Goal: Transaction & Acquisition: Book appointment/travel/reservation

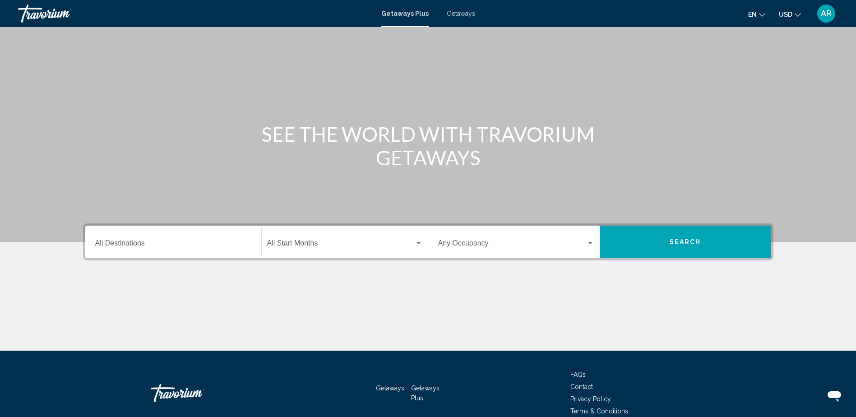
scroll to position [73, 0]
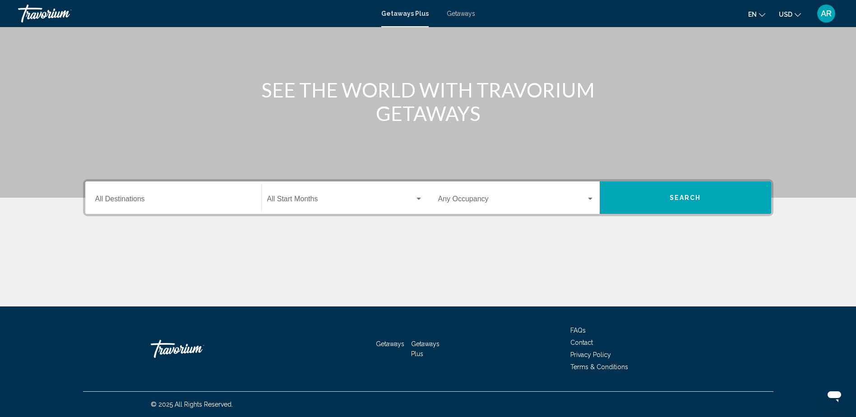
click at [132, 198] on input "Destination All Destinations" at bounding box center [173, 201] width 156 height 8
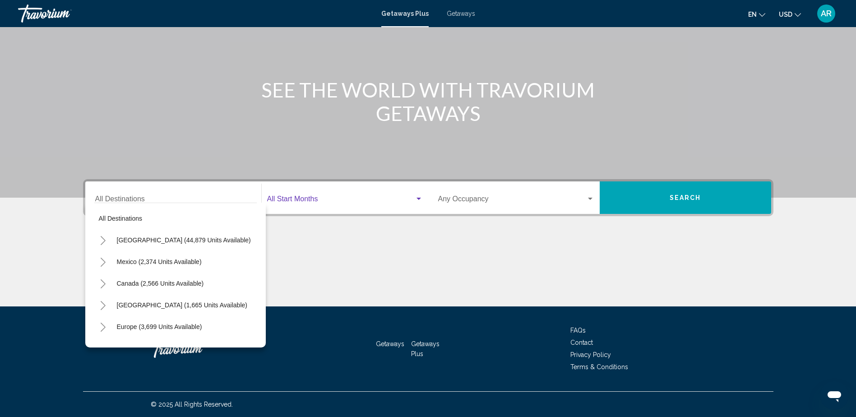
click at [422, 197] on div "Search widget" at bounding box center [419, 198] width 8 height 7
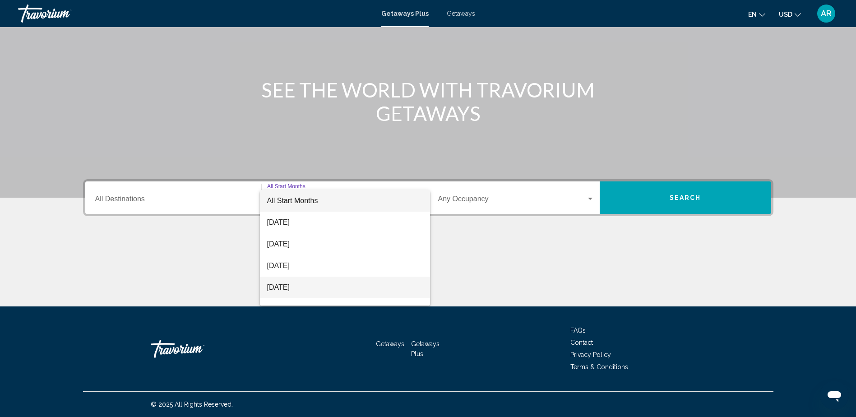
click at [308, 286] on span "[DATE]" at bounding box center [345, 288] width 156 height 22
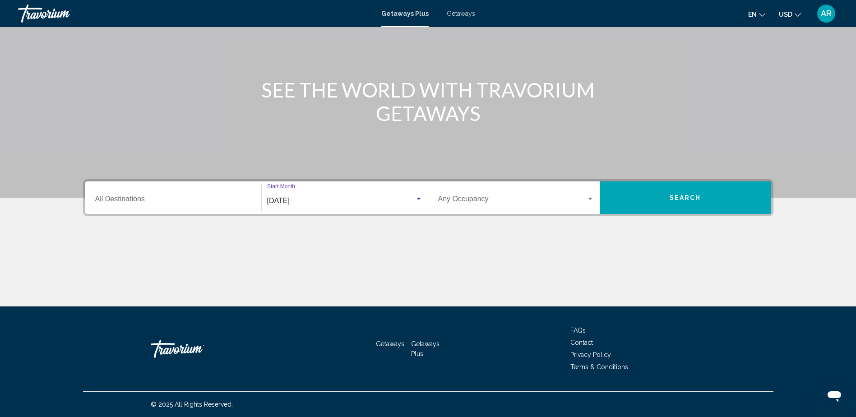
click at [530, 197] on span "Search widget" at bounding box center [512, 201] width 148 height 8
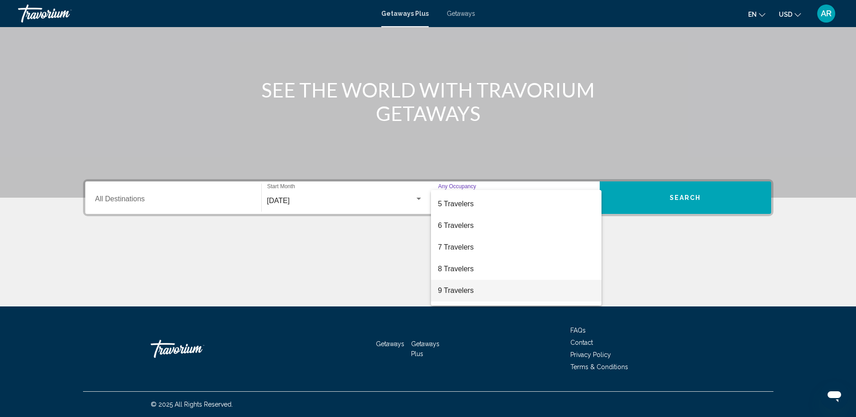
scroll to position [101, 0]
click at [461, 292] on span "10 Travelers" at bounding box center [516, 295] width 156 height 22
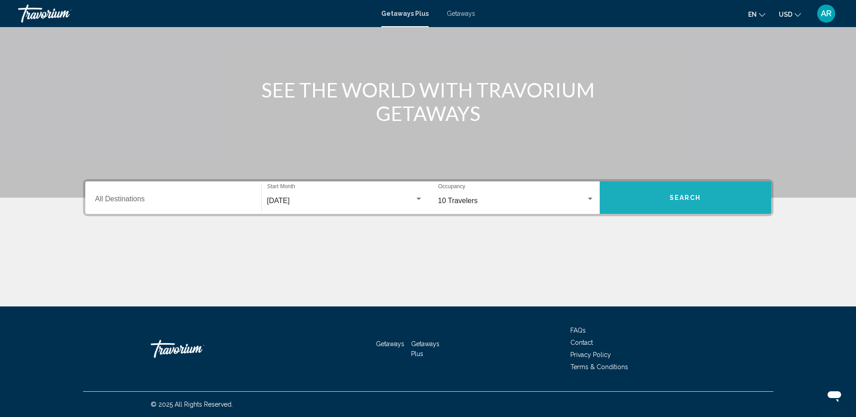
click at [665, 196] on button "Search" at bounding box center [685, 197] width 171 height 32
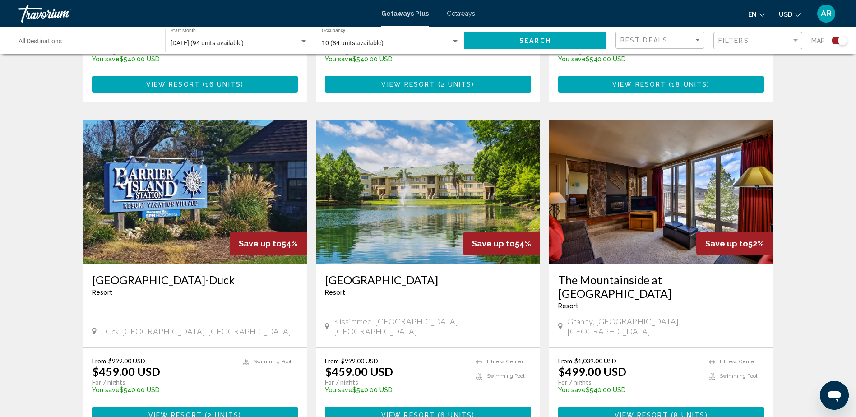
scroll to position [1238, 0]
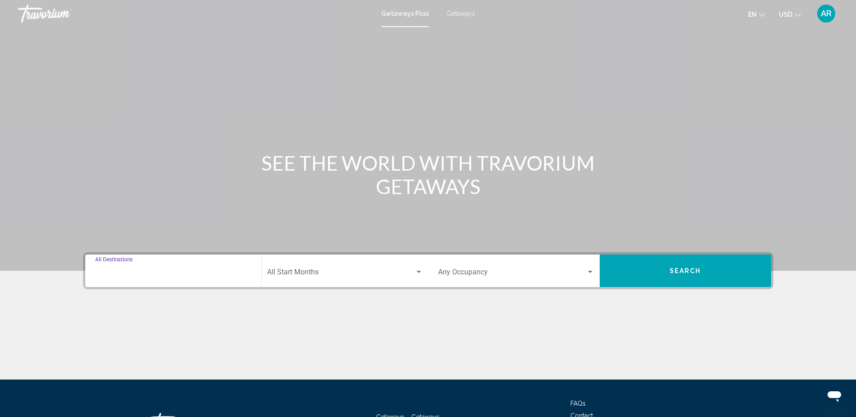
click at [143, 270] on input "Destination All Destinations" at bounding box center [173, 274] width 156 height 8
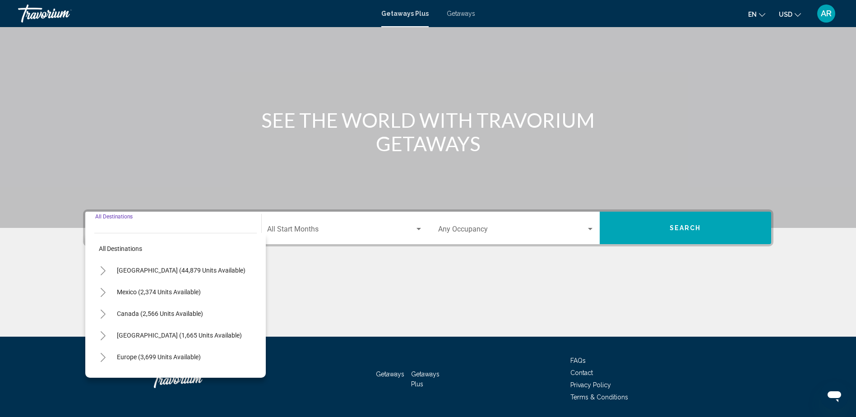
scroll to position [73, 0]
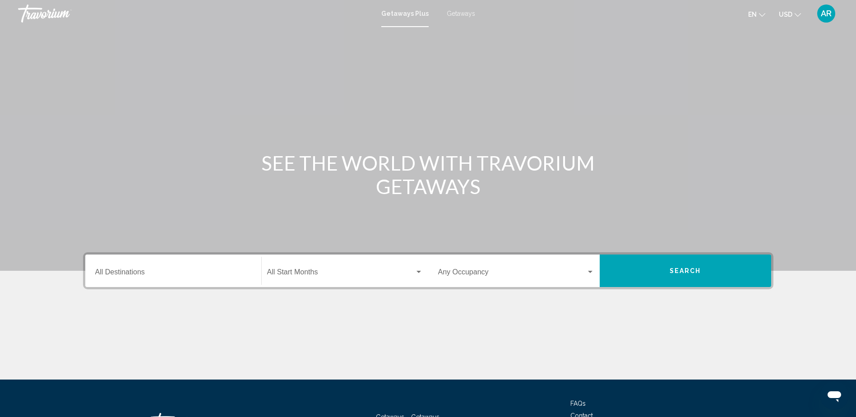
click at [138, 272] on input "Destination All Destinations" at bounding box center [173, 274] width 156 height 8
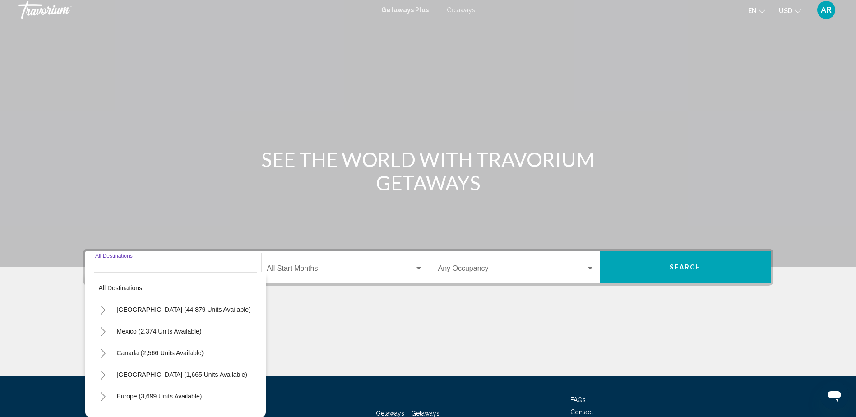
scroll to position [73, 0]
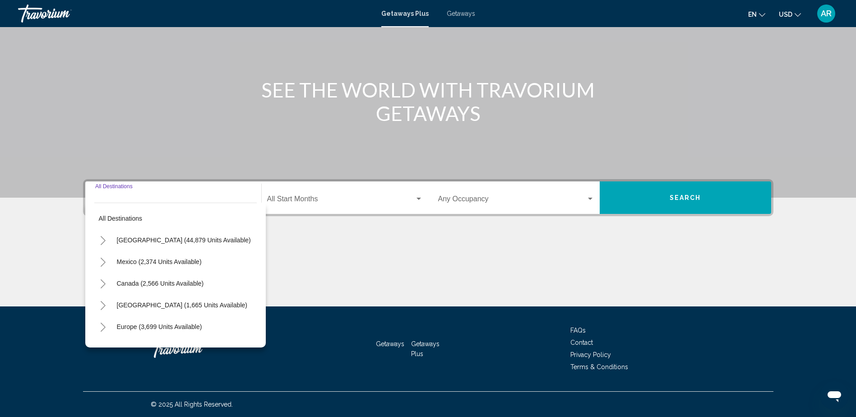
click at [121, 198] on input "Destination All Destinations" at bounding box center [173, 201] width 156 height 8
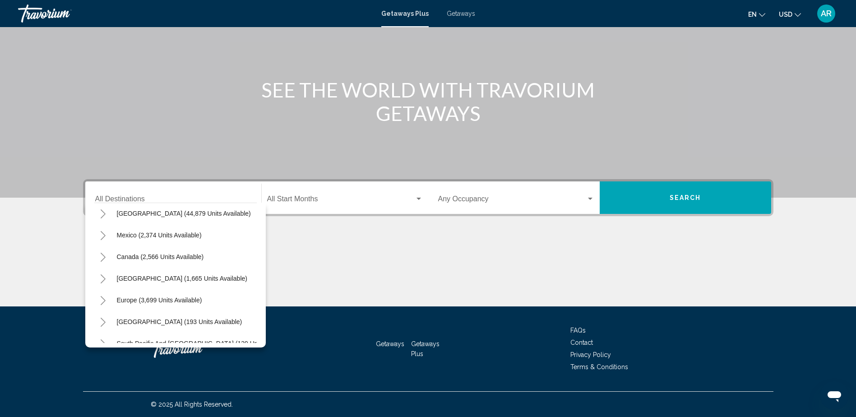
scroll to position [0, 0]
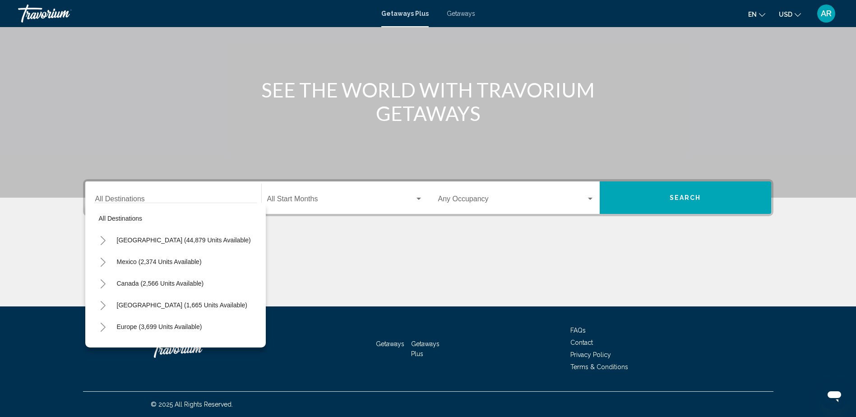
click at [212, 134] on div "Main content" at bounding box center [428, 62] width 856 height 271
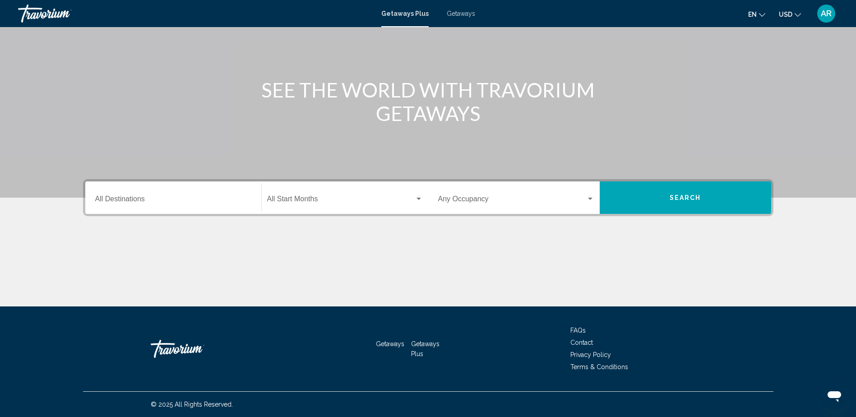
click at [144, 197] on input "Destination All Destinations" at bounding box center [173, 201] width 156 height 8
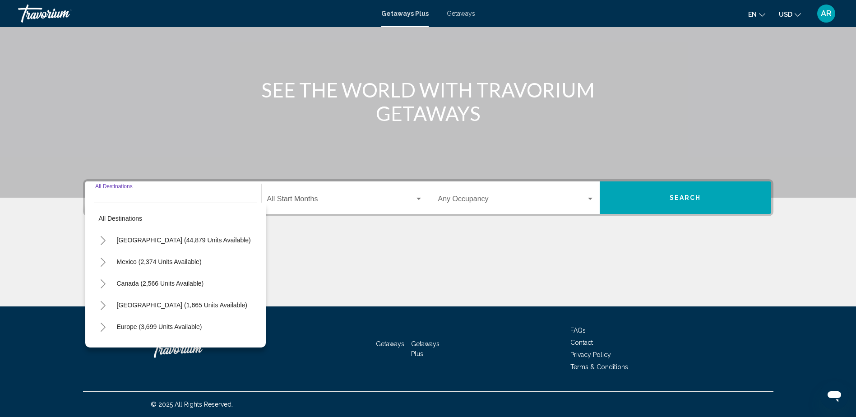
click at [139, 129] on div "Main content" at bounding box center [428, 62] width 856 height 271
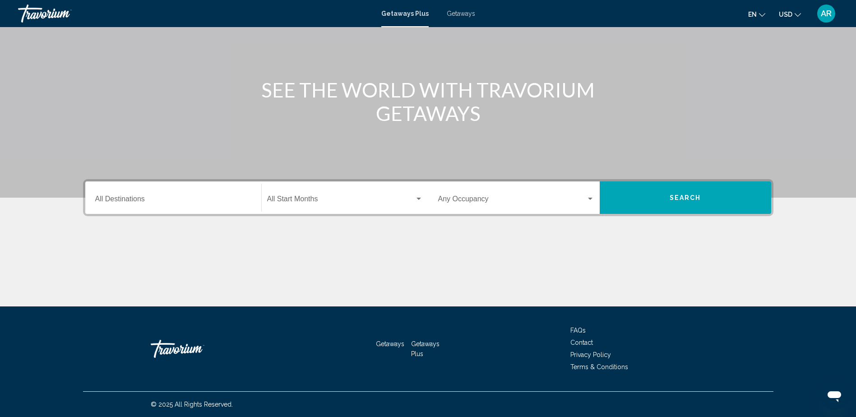
click at [155, 201] on input "Destination All Destinations" at bounding box center [173, 201] width 156 height 8
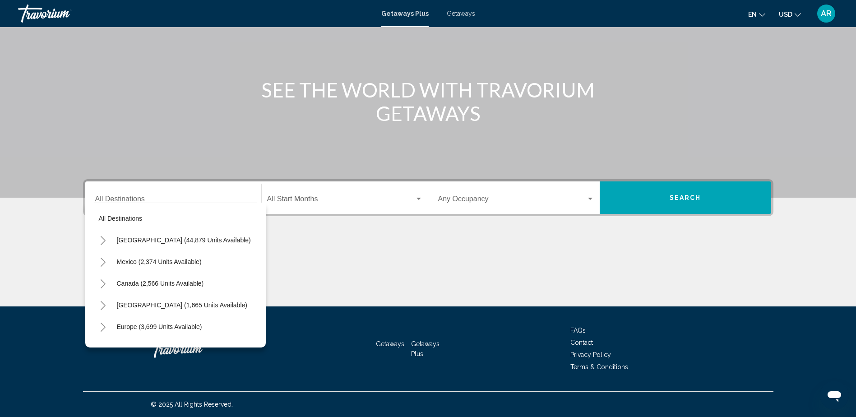
click at [201, 305] on span "Caribbean & Atlantic Islands (1,665 units available)" at bounding box center [182, 304] width 130 height 7
type input "**********"
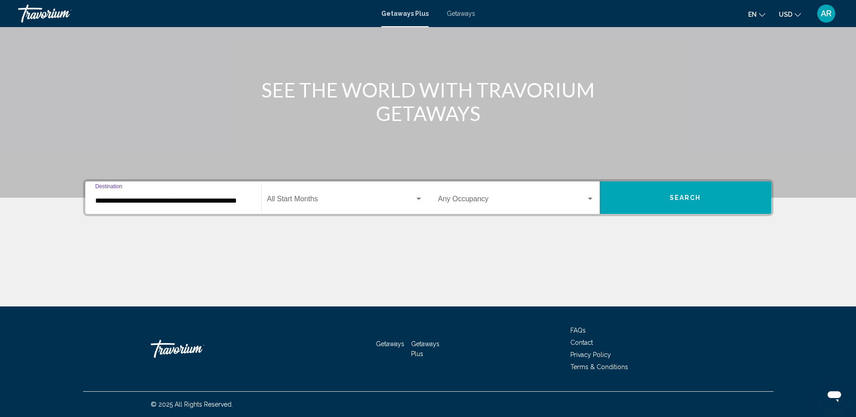
click at [418, 197] on div "Search widget" at bounding box center [419, 198] width 8 height 7
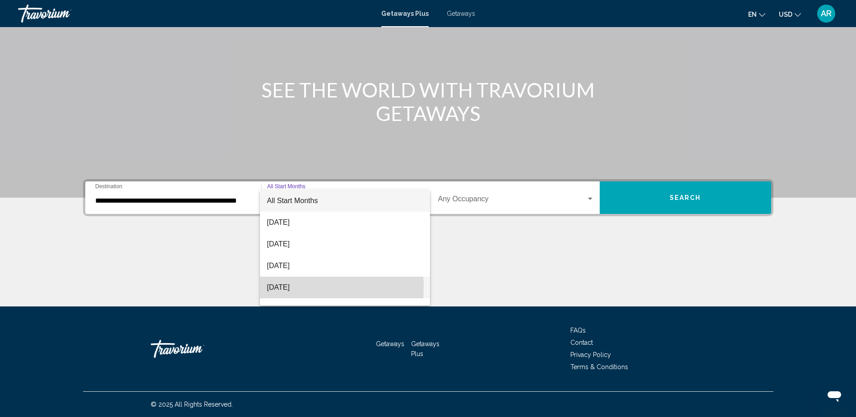
click at [299, 287] on span "November 2025" at bounding box center [345, 288] width 156 height 22
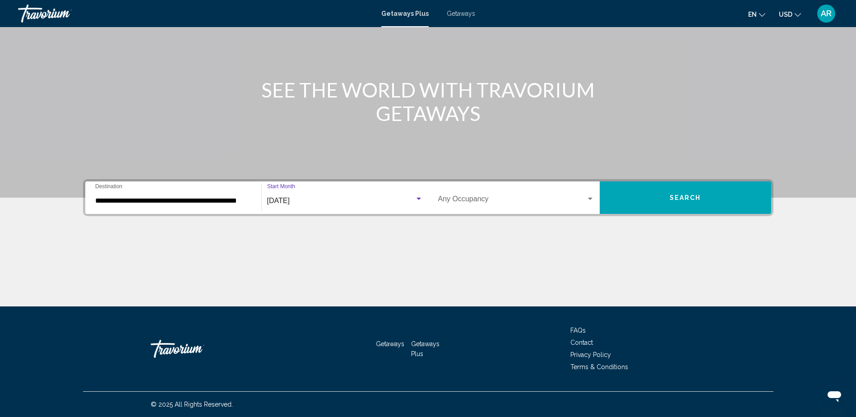
click at [475, 201] on span "Search widget" at bounding box center [512, 201] width 148 height 8
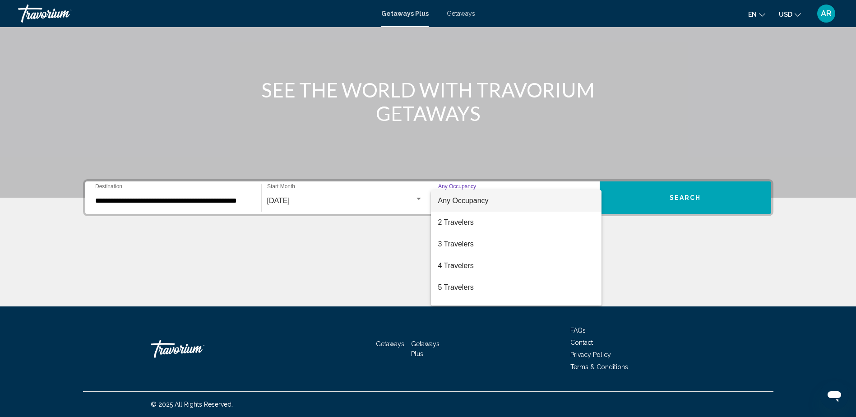
click at [471, 204] on span "Any Occupancy" at bounding box center [463, 201] width 51 height 8
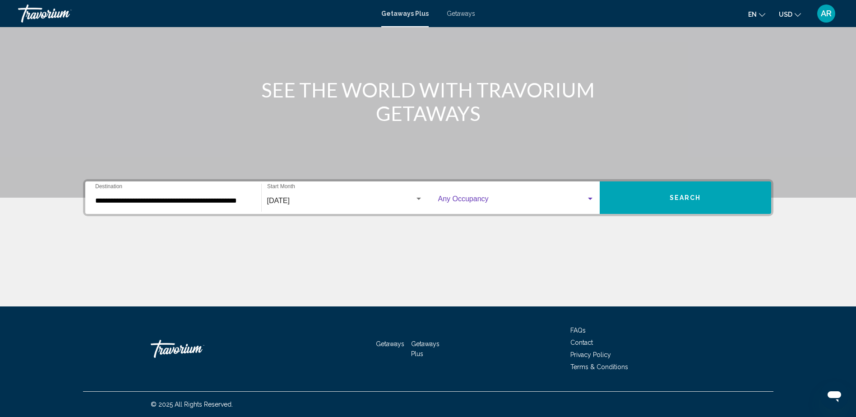
click at [679, 199] on span "Search" at bounding box center [685, 197] width 32 height 7
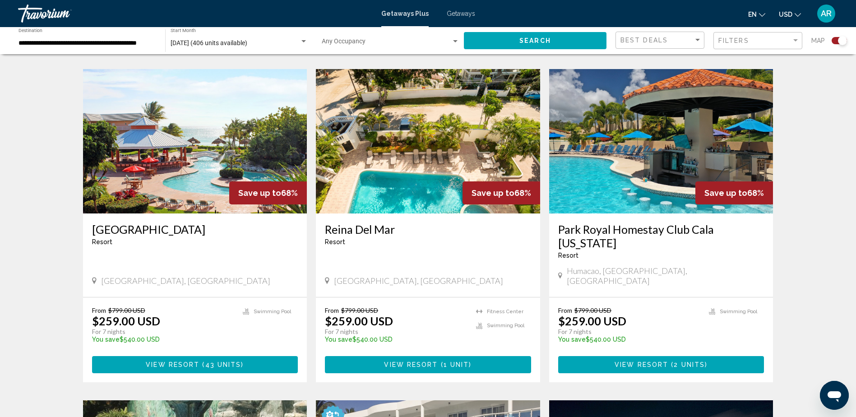
scroll to position [628, 0]
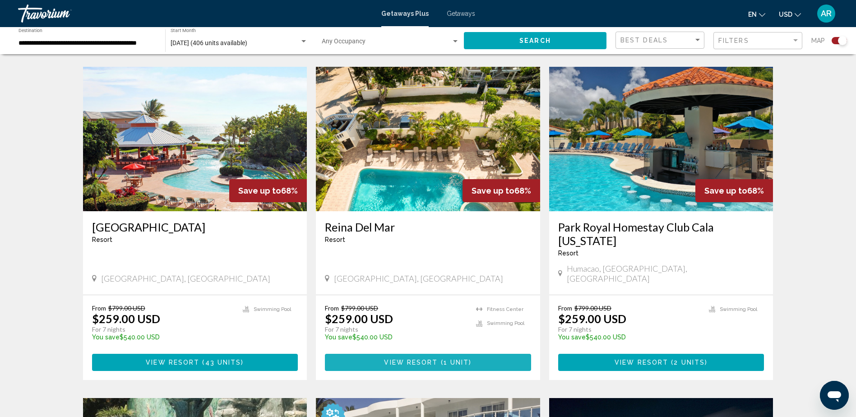
click at [426, 359] on span "View Resort" at bounding box center [411, 362] width 54 height 7
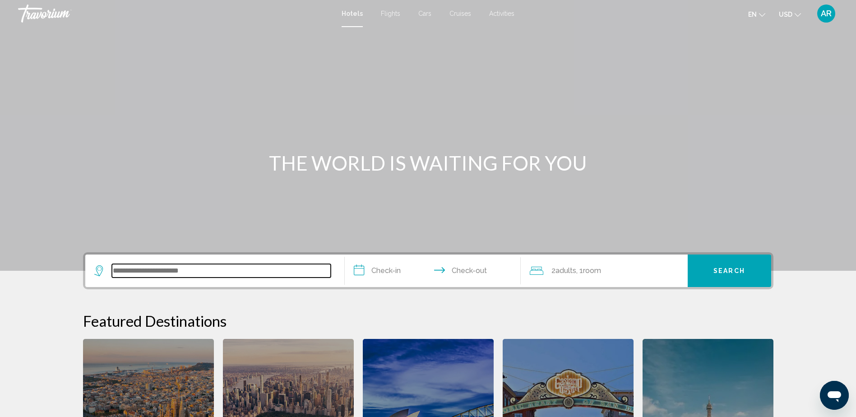
click at [142, 274] on input "Search widget" at bounding box center [221, 271] width 219 height 14
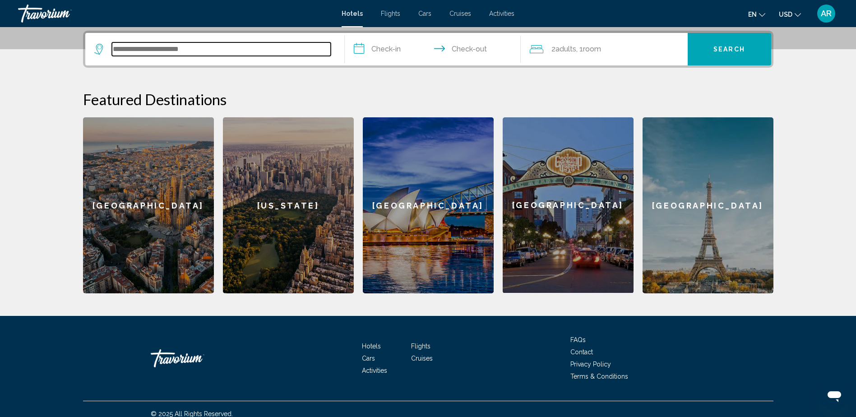
scroll to position [223, 0]
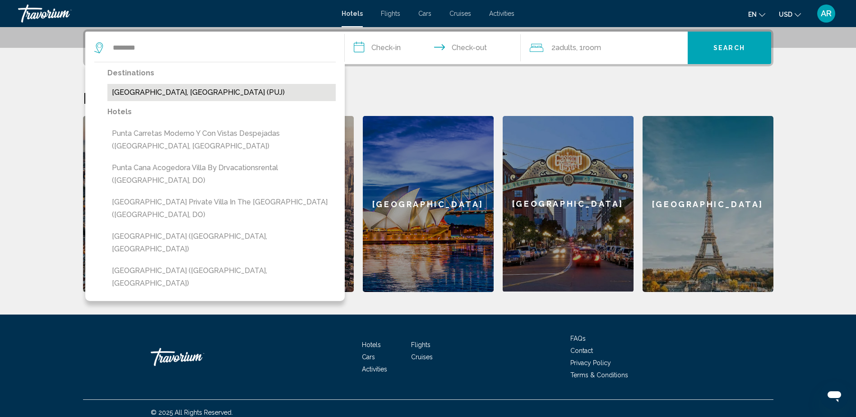
click at [179, 92] on button "[GEOGRAPHIC_DATA], [GEOGRAPHIC_DATA] (PUJ)" at bounding box center [221, 92] width 228 height 17
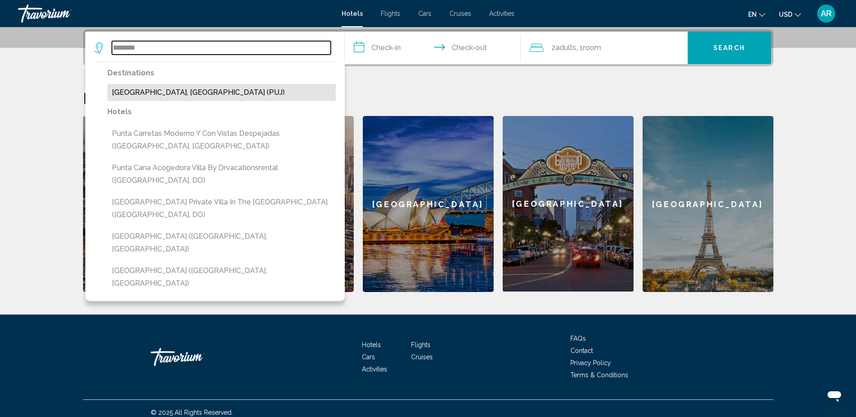
type input "**********"
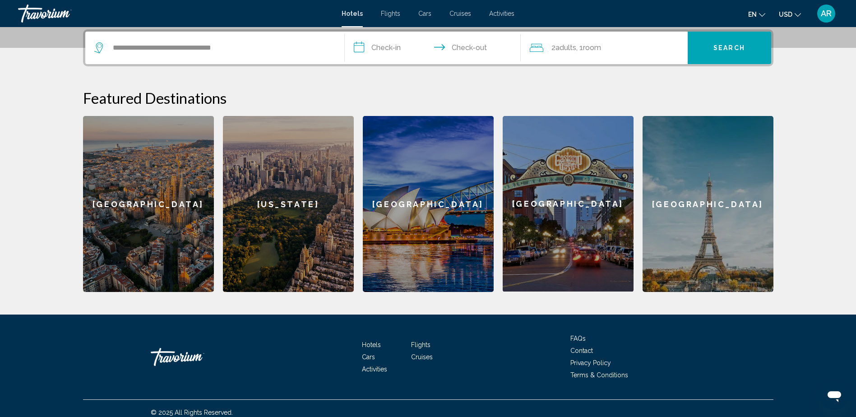
click at [386, 47] on input "**********" at bounding box center [435, 49] width 180 height 35
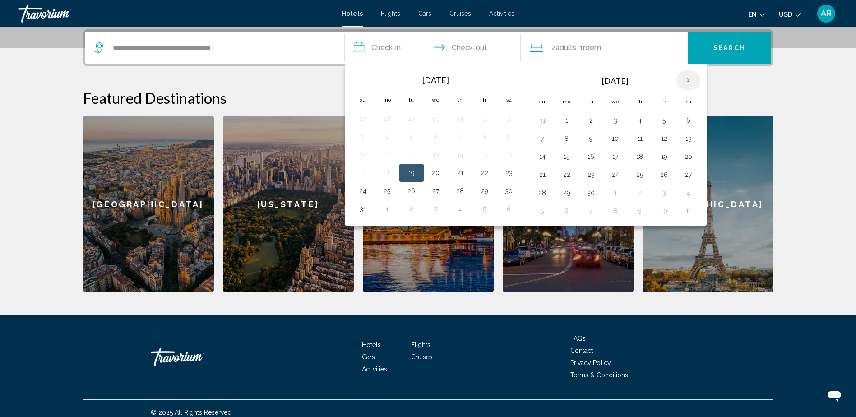
click at [689, 77] on th "Next month" at bounding box center [688, 80] width 24 height 20
click at [663, 135] on button "7" at bounding box center [664, 138] width 14 height 13
click at [546, 158] on button "9" at bounding box center [542, 156] width 14 height 13
type input "**********"
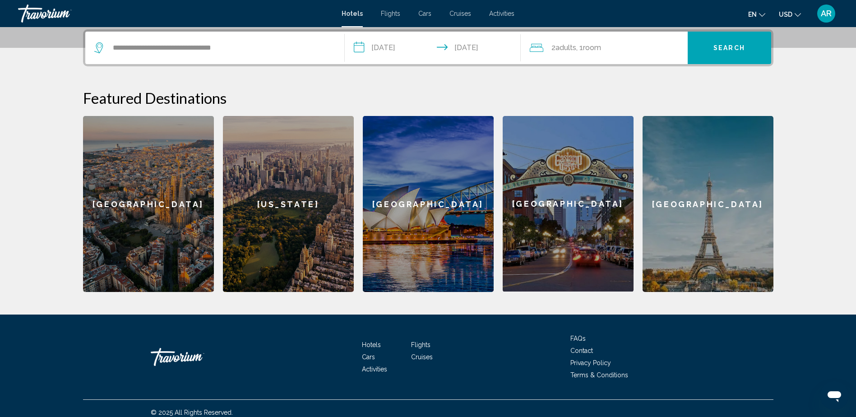
click at [716, 46] on span "Search" at bounding box center [729, 48] width 32 height 7
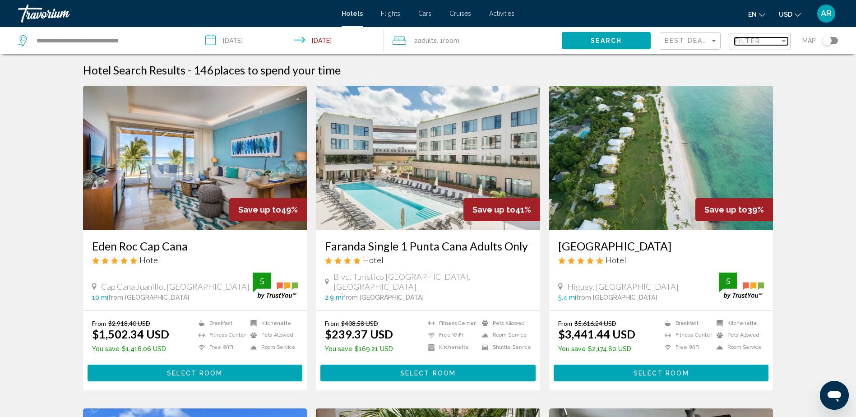
click at [784, 38] on div "Filter" at bounding box center [784, 40] width 8 height 7
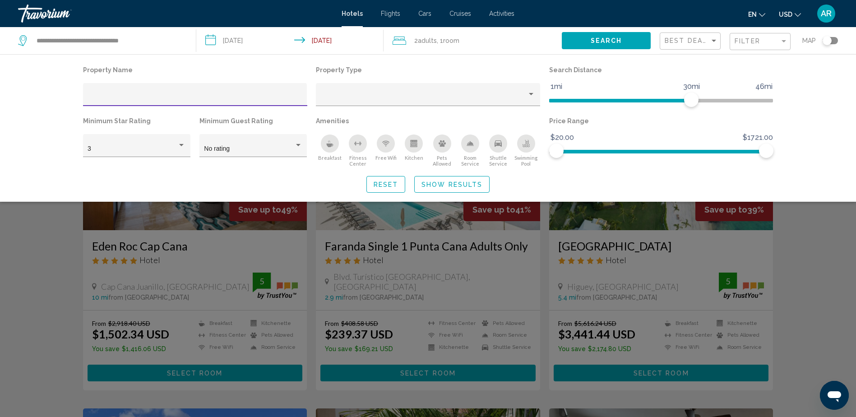
click at [328, 144] on icon "Breakfast" at bounding box center [330, 145] width 7 height 4
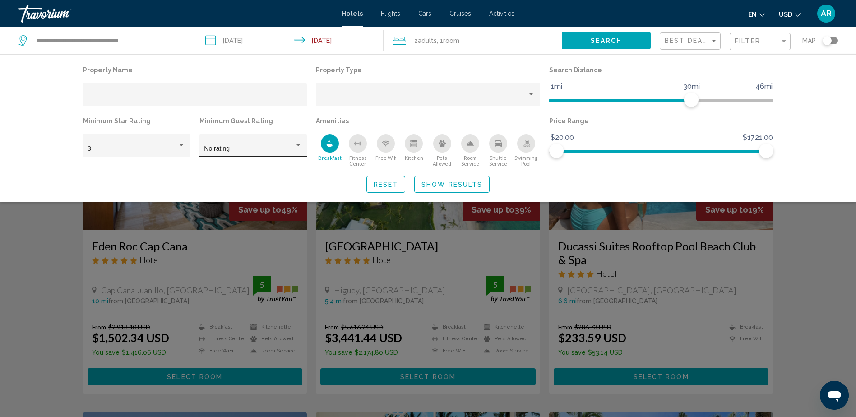
click at [300, 147] on div "Hotel Filters" at bounding box center [298, 145] width 8 height 7
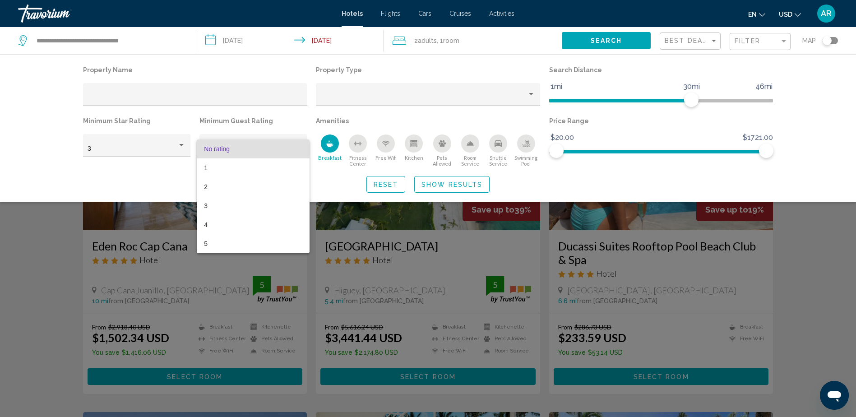
click at [289, 128] on div at bounding box center [428, 208] width 856 height 417
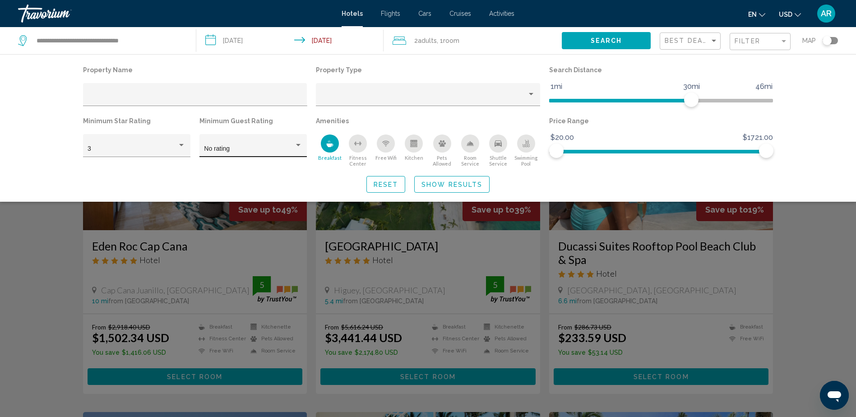
click at [299, 140] on div "No rating" at bounding box center [253, 148] width 98 height 18
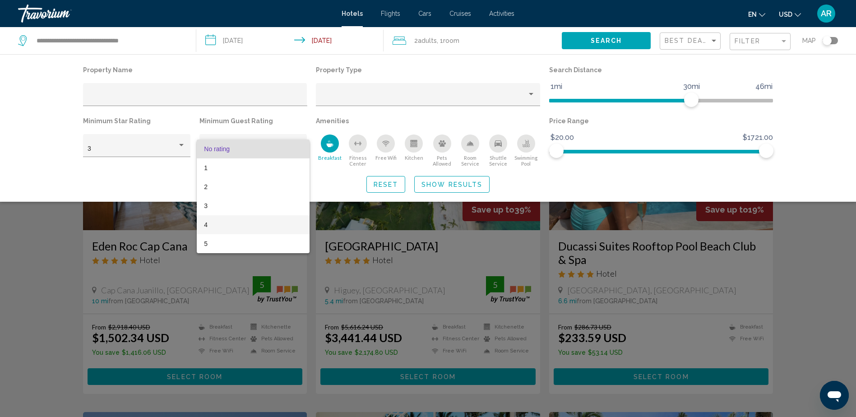
click at [216, 225] on span "4" at bounding box center [253, 224] width 98 height 19
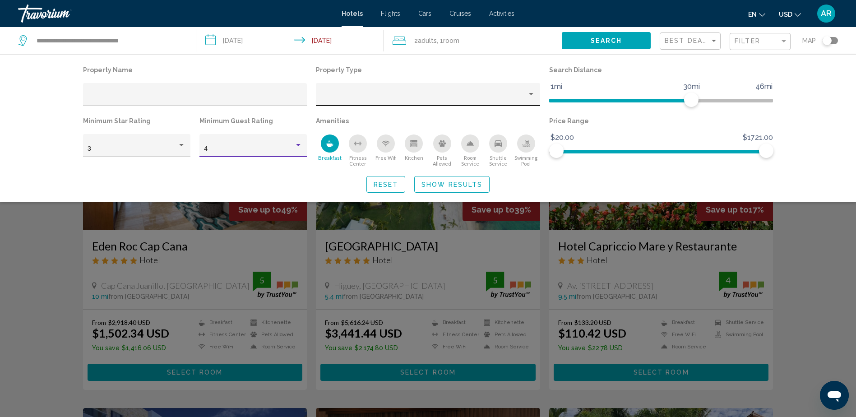
click at [375, 92] on div "Hotel Filters" at bounding box center [428, 97] width 215 height 18
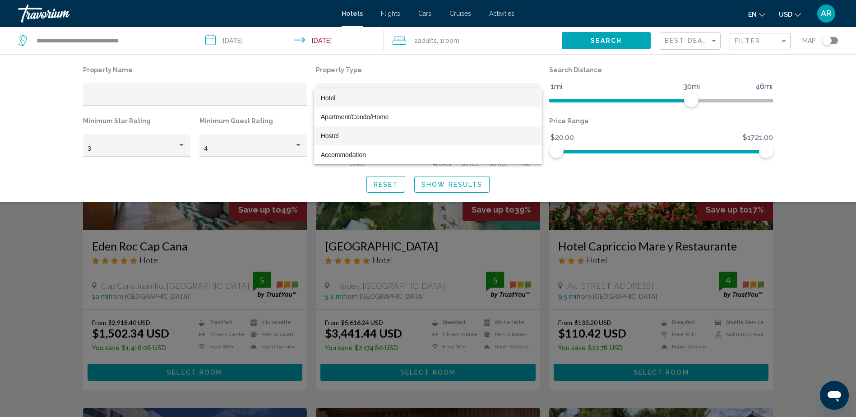
scroll to position [1007, 0]
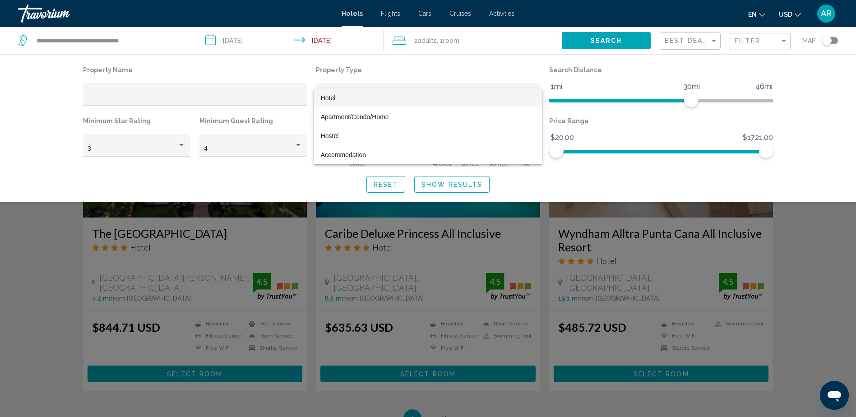
click at [331, 94] on span "Hotel" at bounding box center [328, 97] width 15 height 7
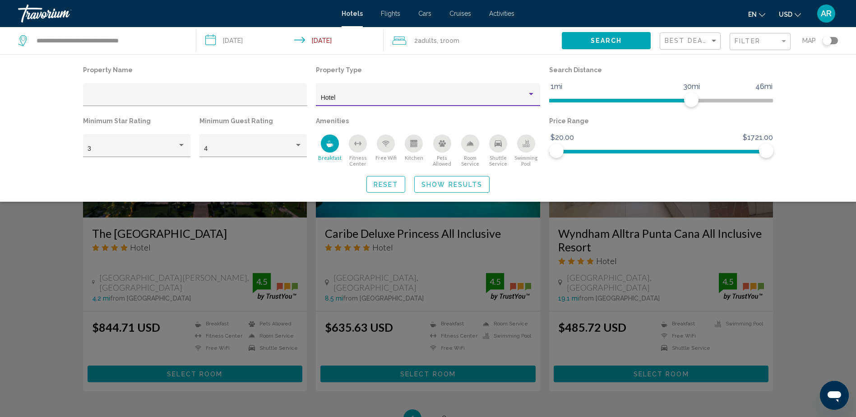
click at [431, 183] on span "Show Results" at bounding box center [451, 184] width 61 height 7
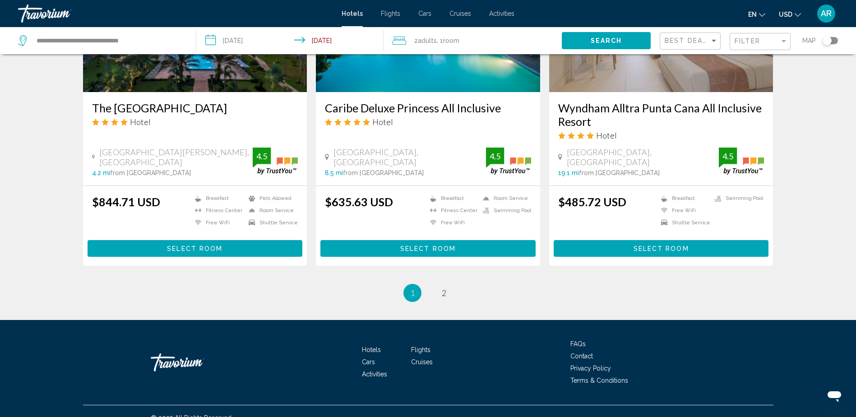
scroll to position [1145, 0]
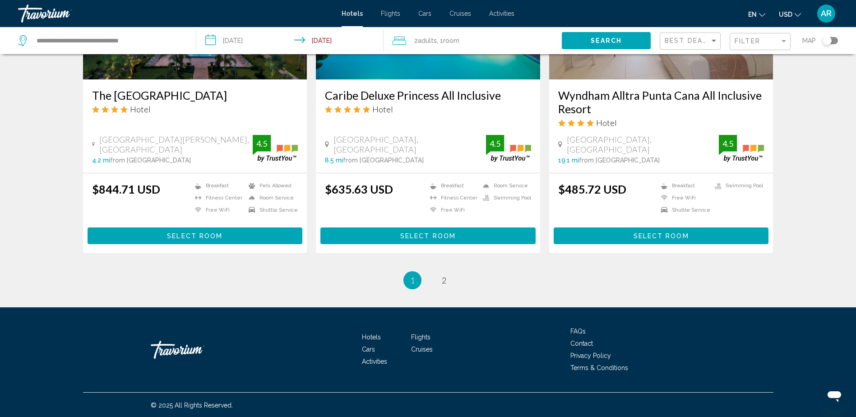
drag, startPoint x: 859, startPoint y: 93, endPoint x: 19, endPoint y: 8, distance: 844.3
click at [440, 277] on link "page 2" at bounding box center [444, 280] width 16 height 16
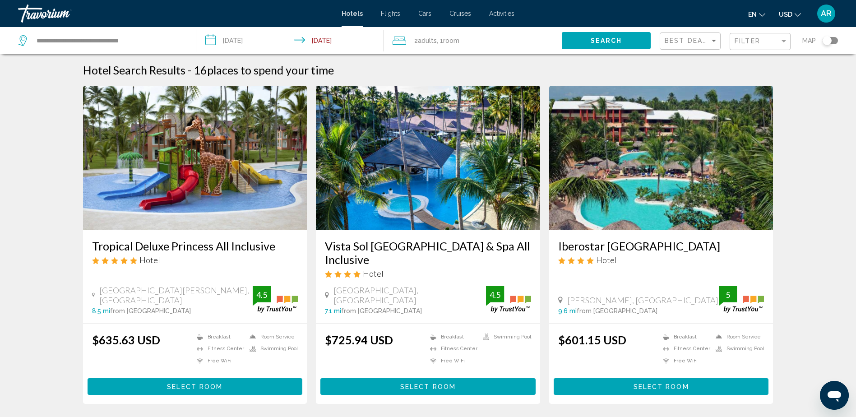
click at [226, 37] on input "**********" at bounding box center [291, 42] width 191 height 30
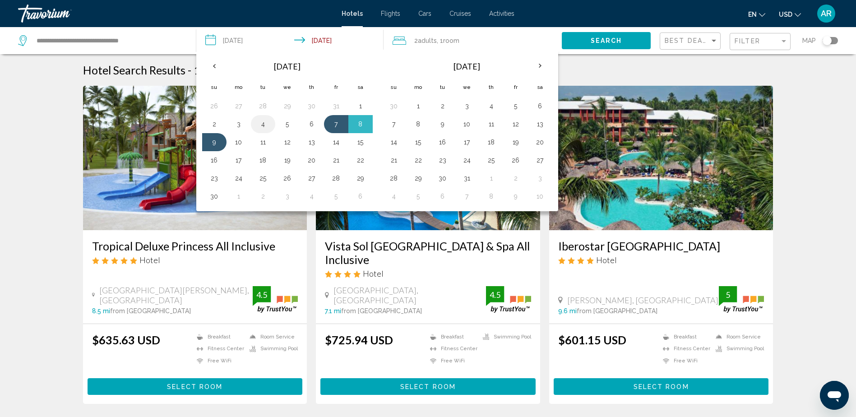
click at [259, 124] on button "4" at bounding box center [263, 124] width 14 height 13
click at [214, 142] on button "9" at bounding box center [214, 142] width 14 height 13
type input "**********"
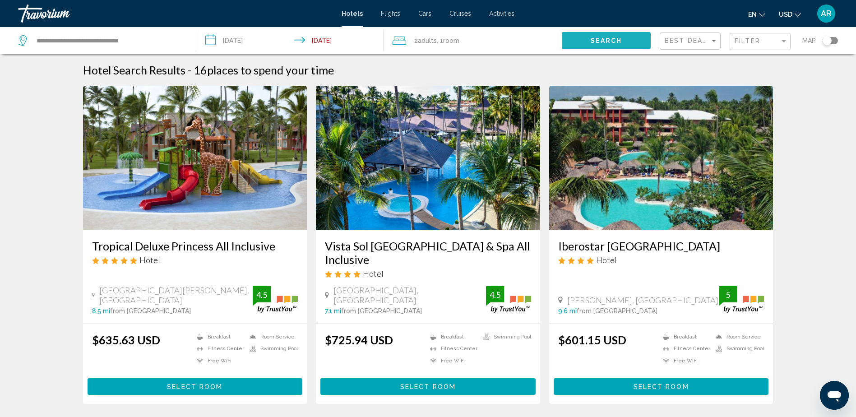
click at [598, 38] on span "Search" at bounding box center [607, 40] width 32 height 7
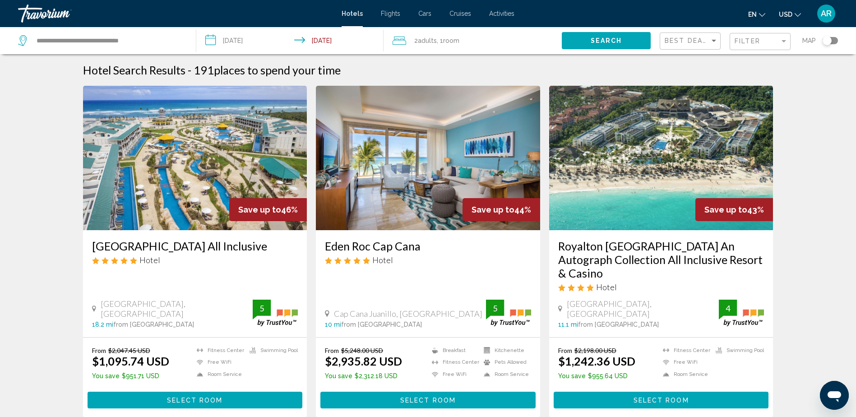
click at [828, 41] on div "Toggle map" at bounding box center [826, 40] width 9 height 9
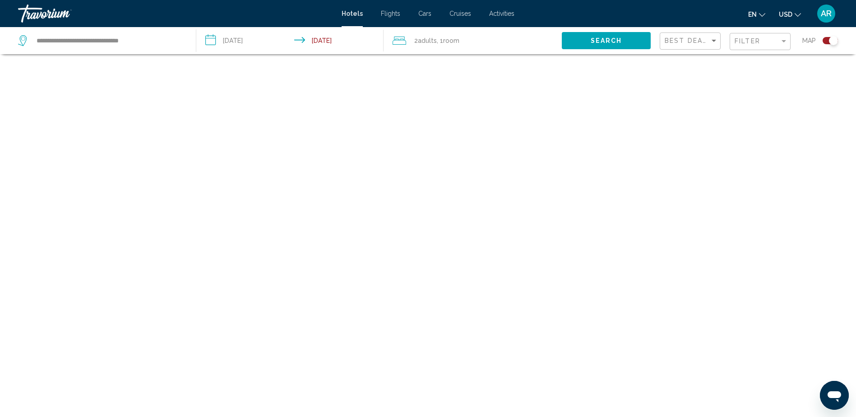
scroll to position [54, 0]
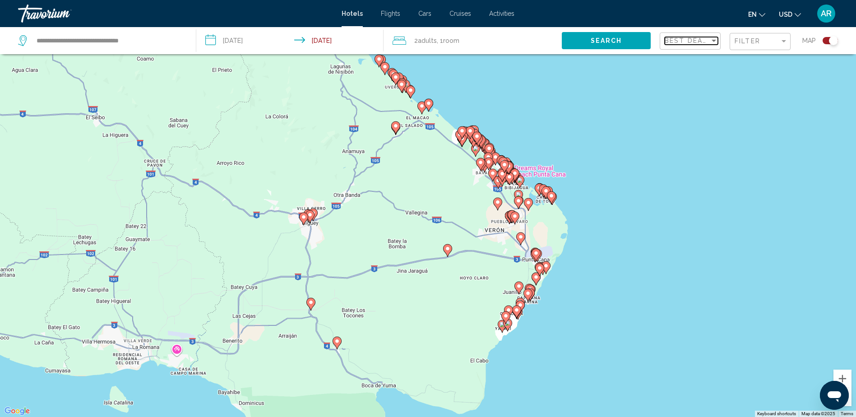
click at [711, 38] on div "Sort by" at bounding box center [714, 40] width 8 height 7
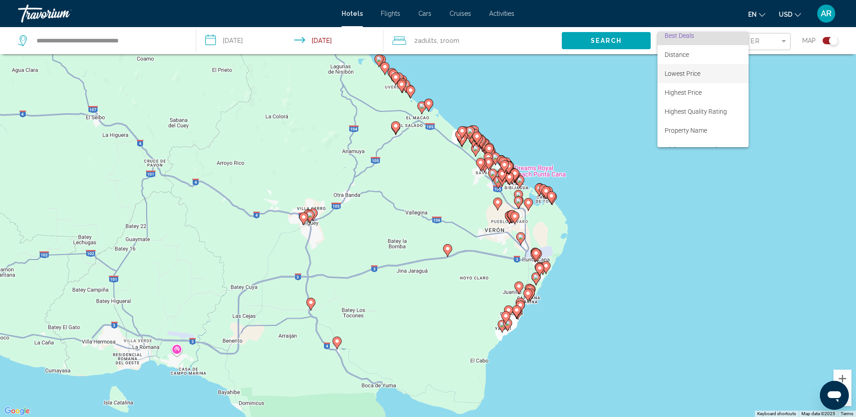
scroll to position [0, 0]
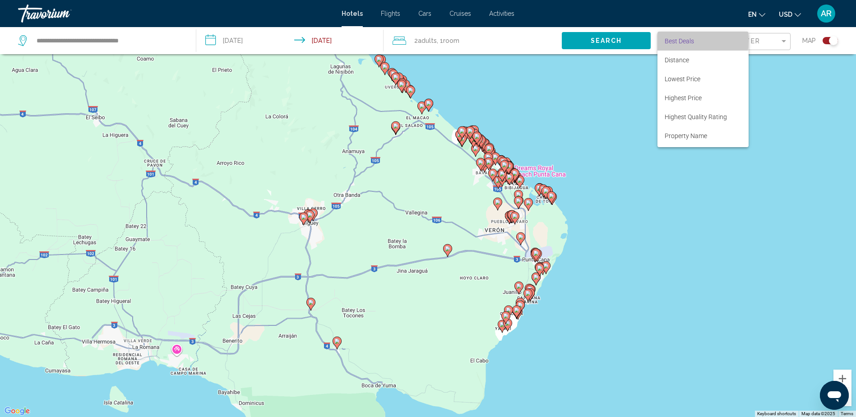
click at [679, 39] on span "Best Deals" at bounding box center [678, 40] width 29 height 7
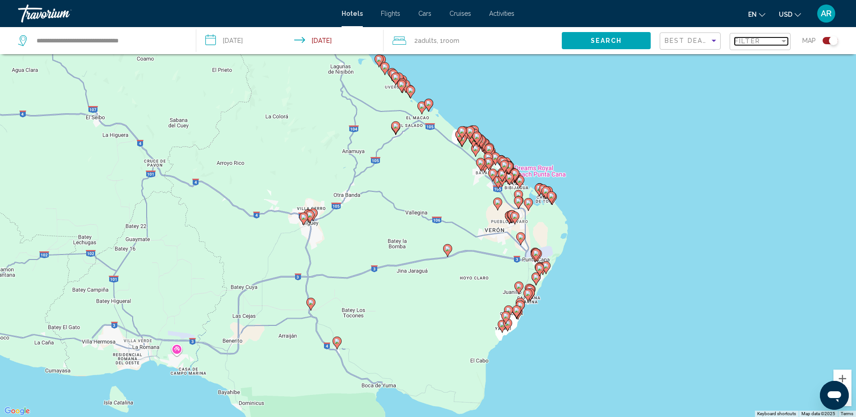
click at [752, 38] on span "Filter" at bounding box center [747, 40] width 26 height 7
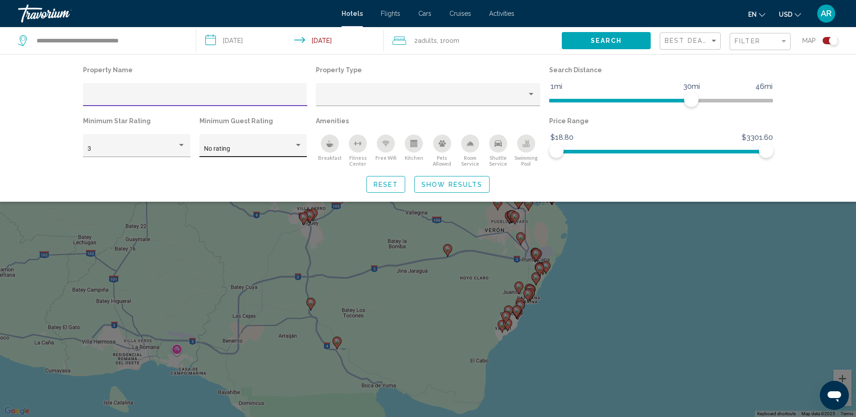
click at [297, 143] on div "Hotel Filters" at bounding box center [298, 145] width 8 height 7
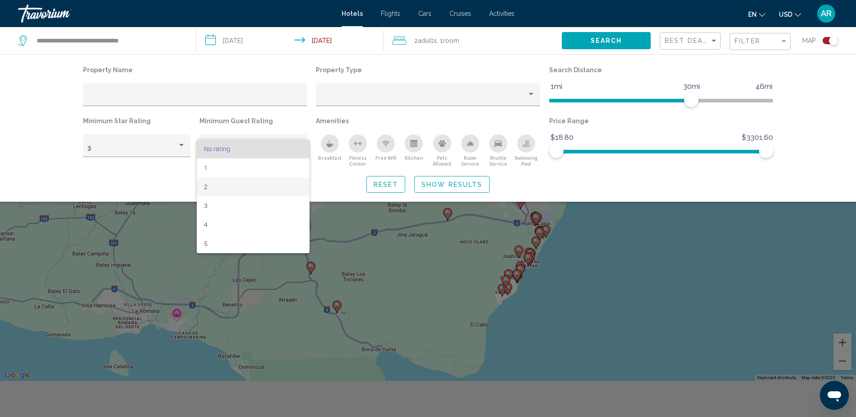
scroll to position [108, 0]
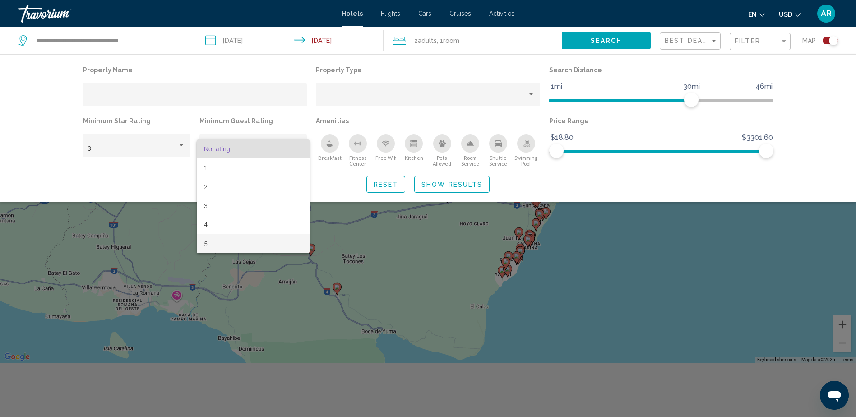
click at [206, 243] on span "5" at bounding box center [253, 243] width 98 height 19
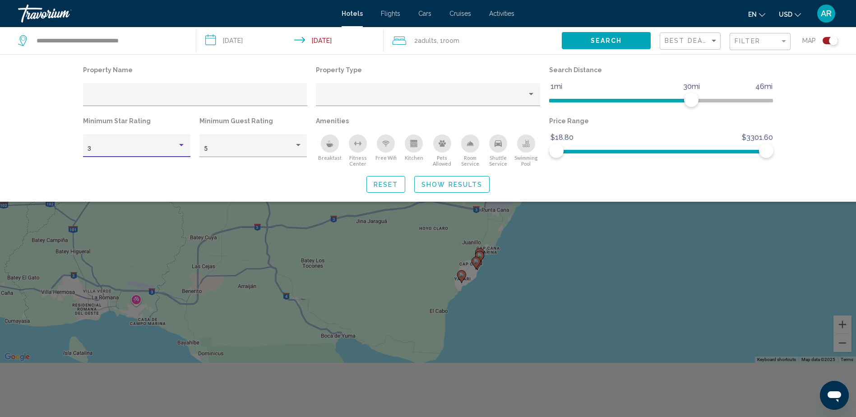
click at [180, 145] on div "Hotel Filters" at bounding box center [181, 145] width 5 height 2
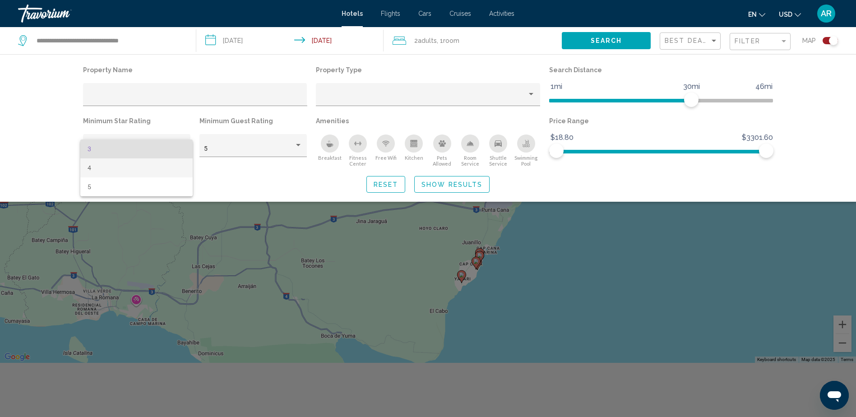
click at [101, 170] on span "4" at bounding box center [137, 167] width 98 height 19
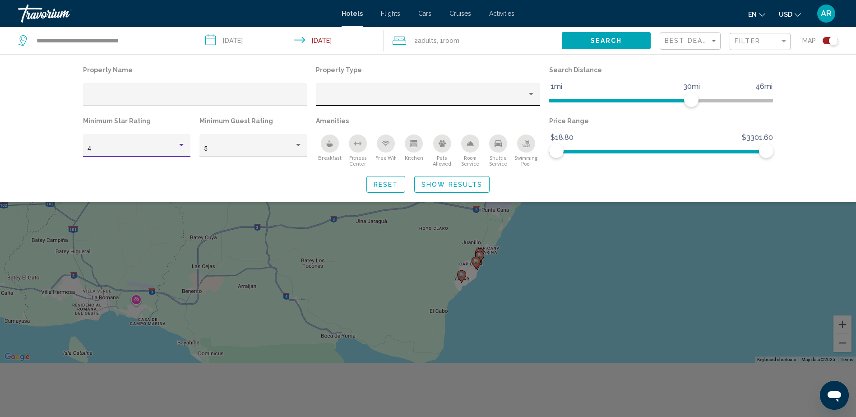
click at [393, 91] on div "Hotel Filters" at bounding box center [428, 97] width 215 height 18
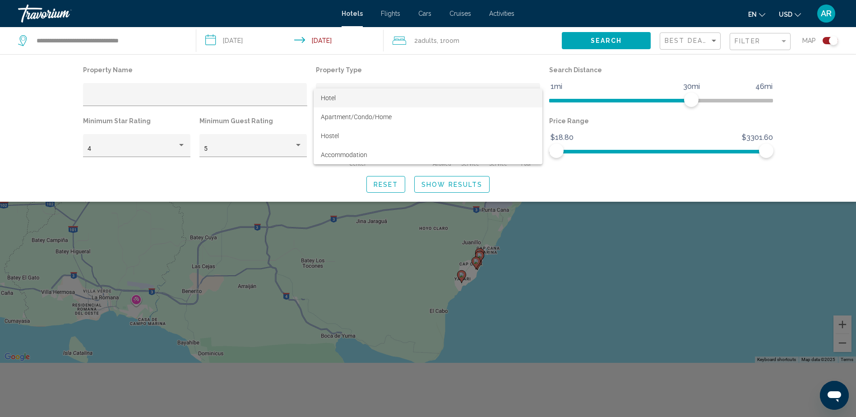
click at [333, 97] on span "Hotel" at bounding box center [328, 97] width 15 height 7
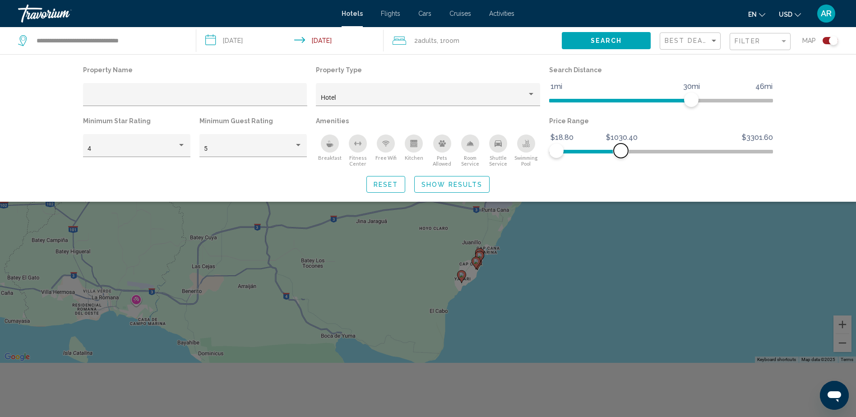
drag, startPoint x: 761, startPoint y: 152, endPoint x: 621, endPoint y: 159, distance: 140.0
click at [621, 157] on span "Hotel Filters" at bounding box center [621, 150] width 14 height 14
click at [440, 185] on span "Show Results" at bounding box center [451, 184] width 61 height 7
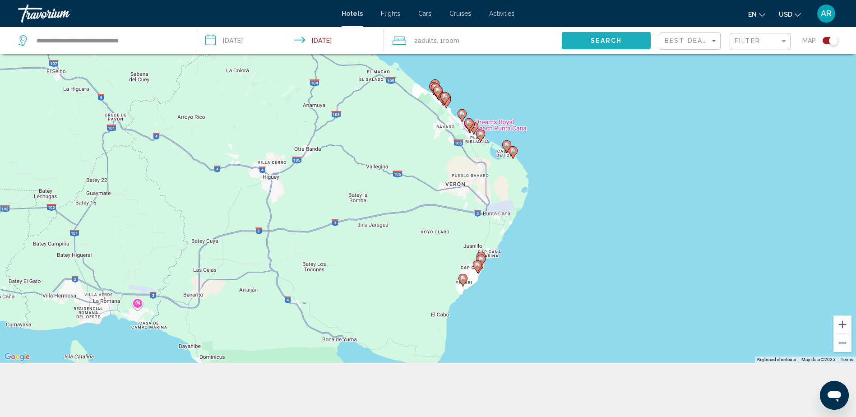
drag, startPoint x: 601, startPoint y: 41, endPoint x: 595, endPoint y: 41, distance: 5.9
click at [601, 40] on span "Search" at bounding box center [607, 40] width 32 height 7
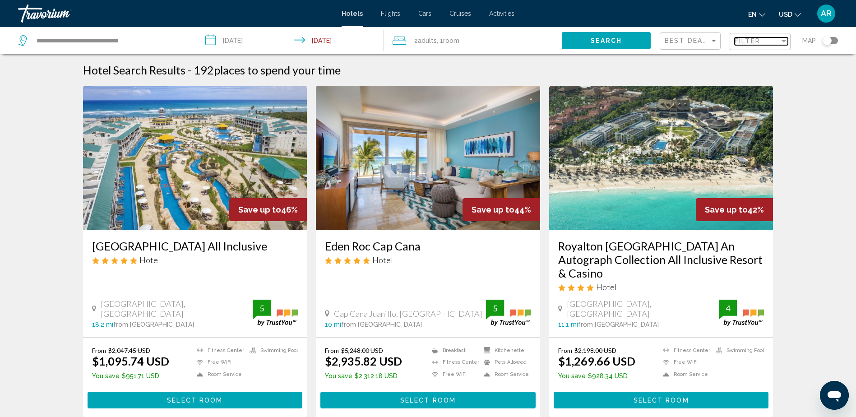
click at [777, 42] on div "Filter" at bounding box center [756, 40] width 45 height 7
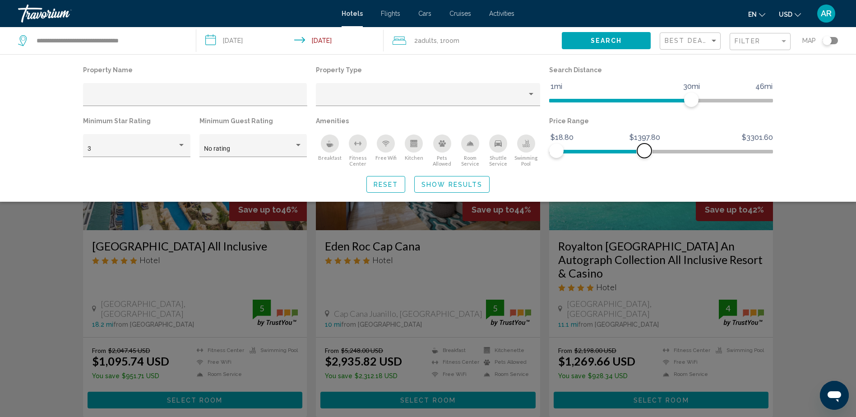
drag, startPoint x: 763, startPoint y: 151, endPoint x: 644, endPoint y: 158, distance: 118.9
click at [644, 158] on div "Price Range $18.80 $3301.60 $18.80 $1397.80" at bounding box center [660, 141] width 233 height 52
click at [396, 182] on span "Reset" at bounding box center [386, 184] width 25 height 7
drag, startPoint x: 762, startPoint y: 152, endPoint x: 607, endPoint y: 165, distance: 155.2
click at [607, 165] on div "Price Range $18.80 $3301.60 $18.80 $811.40" at bounding box center [660, 141] width 233 height 52
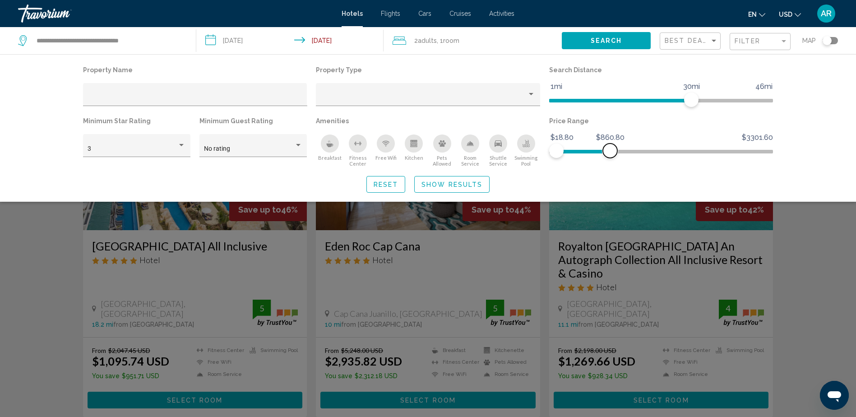
click at [610, 154] on span "Hotel Filters" at bounding box center [610, 150] width 14 height 14
click at [180, 144] on div "Hotel Filters" at bounding box center [181, 145] width 5 height 2
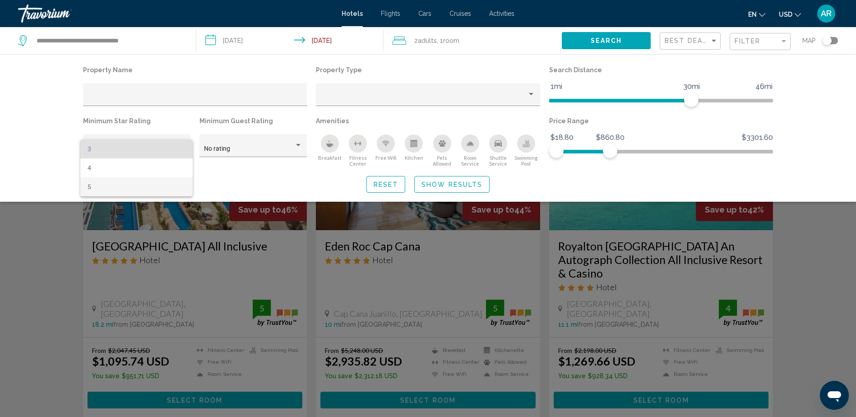
click at [97, 188] on span "5" at bounding box center [137, 186] width 98 height 19
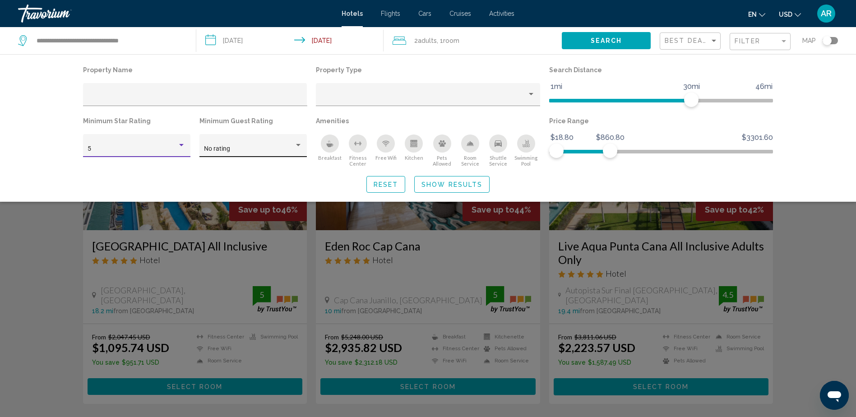
click at [220, 146] on span "No rating" at bounding box center [217, 148] width 26 height 7
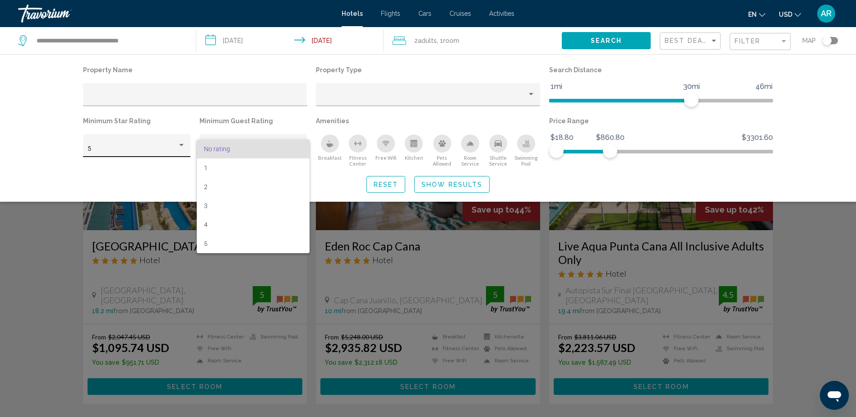
click at [129, 141] on div at bounding box center [428, 208] width 856 height 417
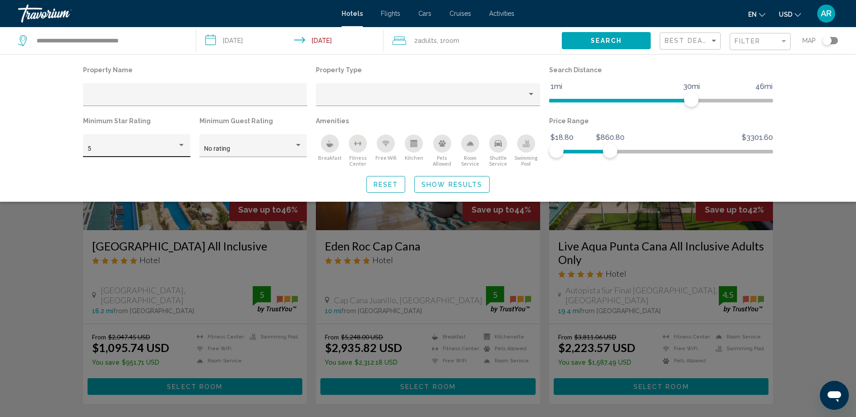
click at [168, 140] on div "5" at bounding box center [137, 148] width 98 height 18
click at [106, 131] on span "4" at bounding box center [137, 129] width 98 height 19
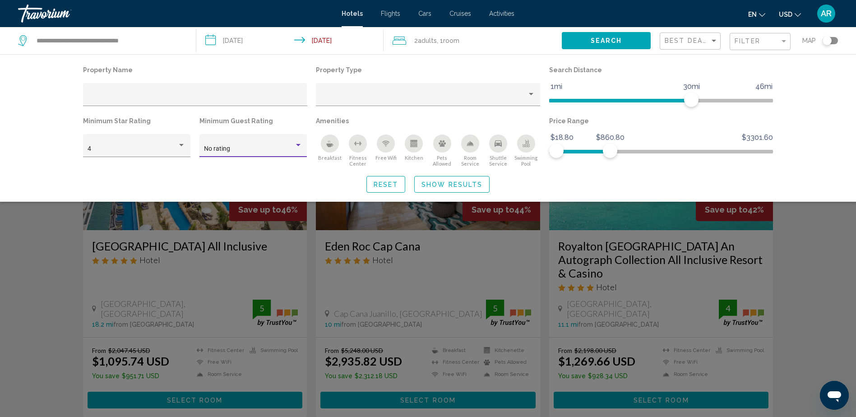
click at [225, 149] on span "No rating" at bounding box center [217, 148] width 26 height 7
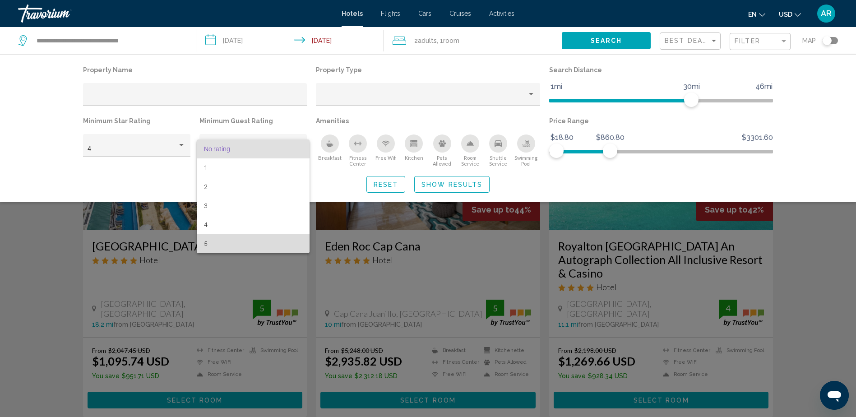
click at [212, 242] on span "5" at bounding box center [253, 243] width 98 height 19
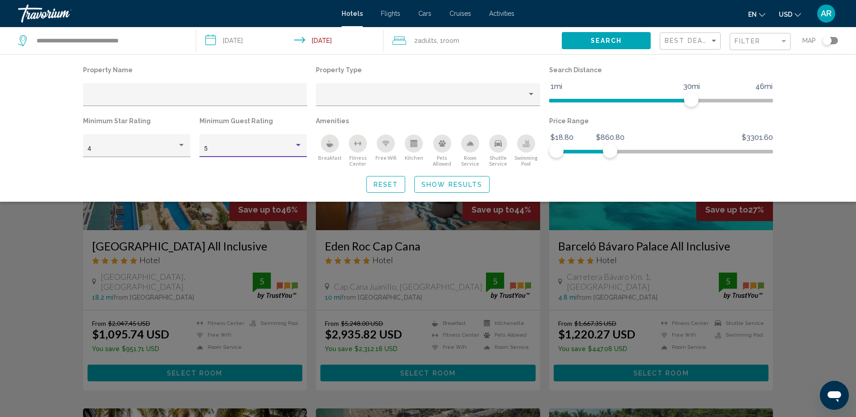
click at [440, 183] on span "Show Results" at bounding box center [451, 184] width 61 height 7
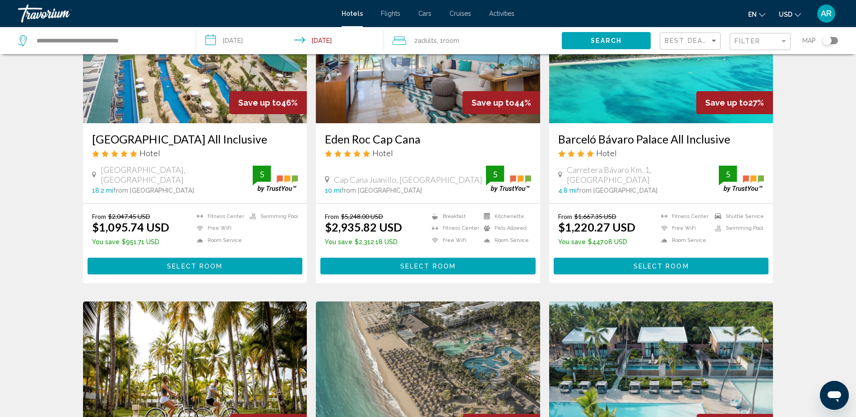
scroll to position [69, 0]
